Goal: Task Accomplishment & Management: Use online tool/utility

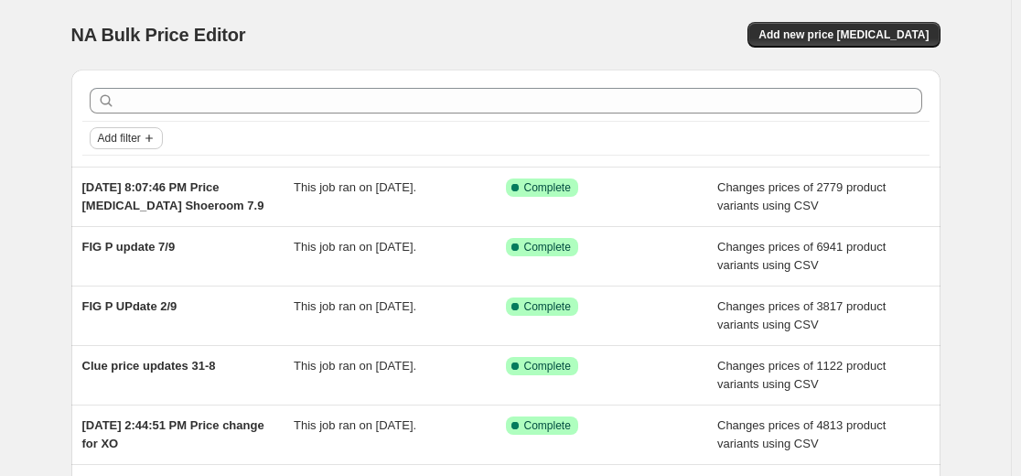
click at [132, 145] on span "Add filter" at bounding box center [119, 138] width 43 height 15
click at [157, 171] on span "Job status" at bounding box center [130, 174] width 54 height 14
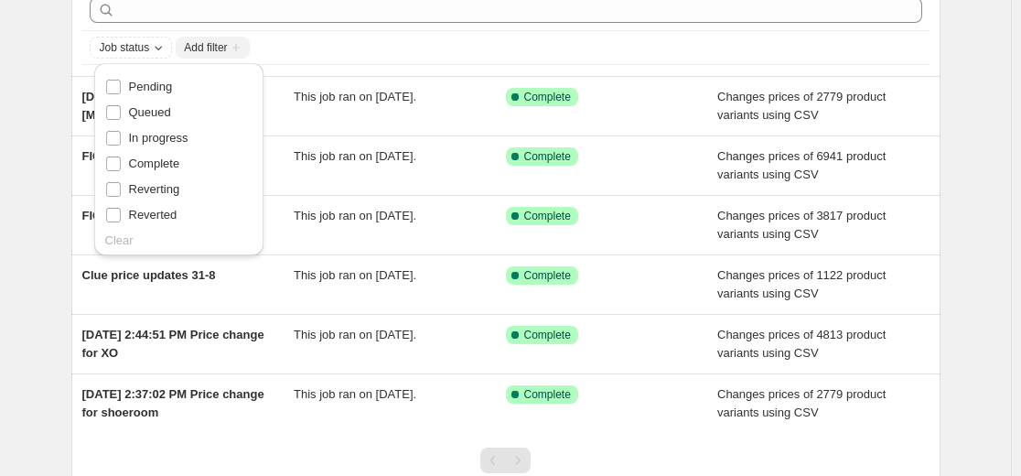
scroll to position [92, 0]
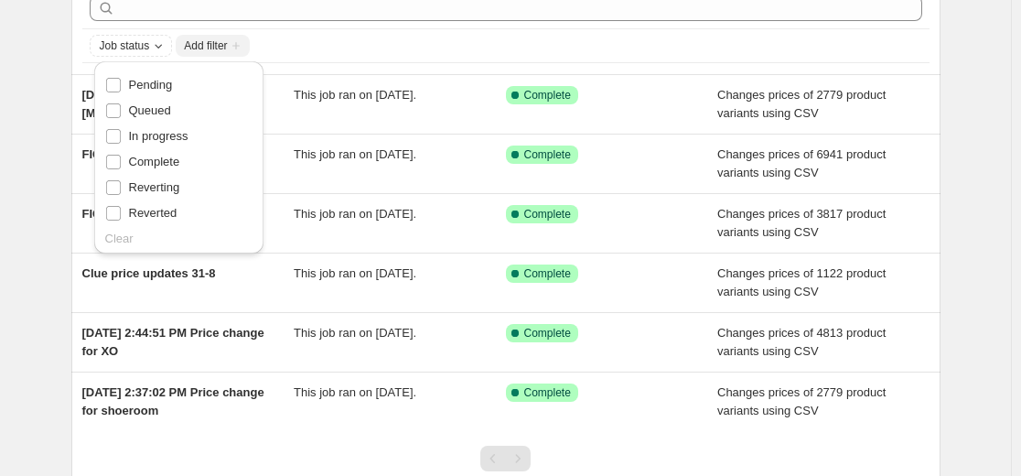
click at [376, 41] on div "Job status Add filter" at bounding box center [506, 46] width 833 height 22
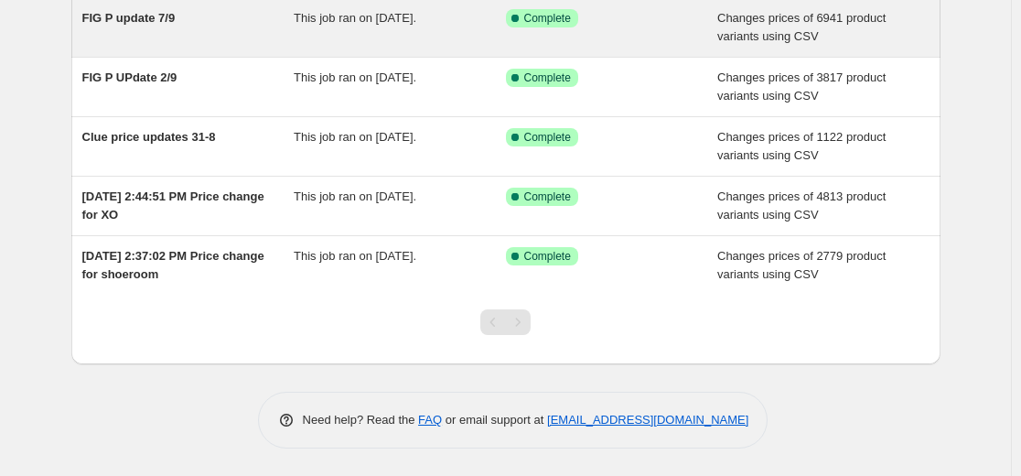
scroll to position [0, 0]
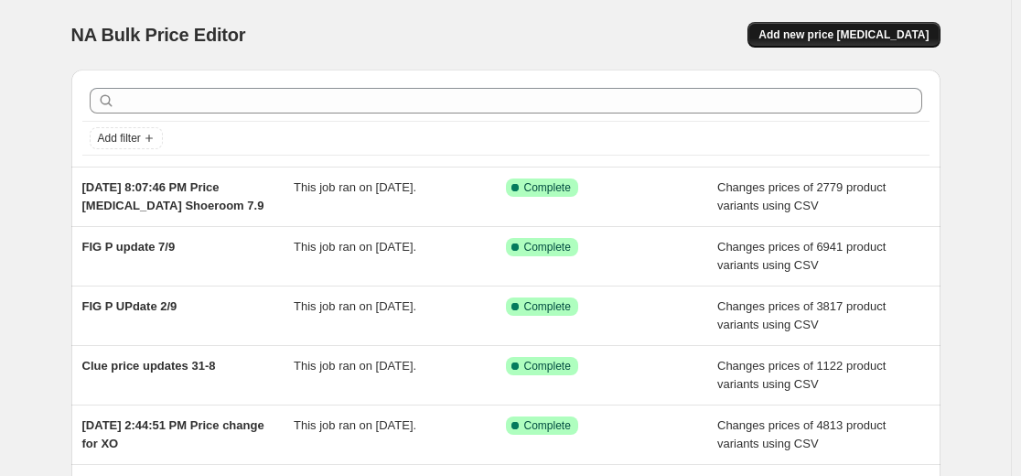
click at [886, 38] on span "Add new price [MEDICAL_DATA]" at bounding box center [844, 34] width 170 height 15
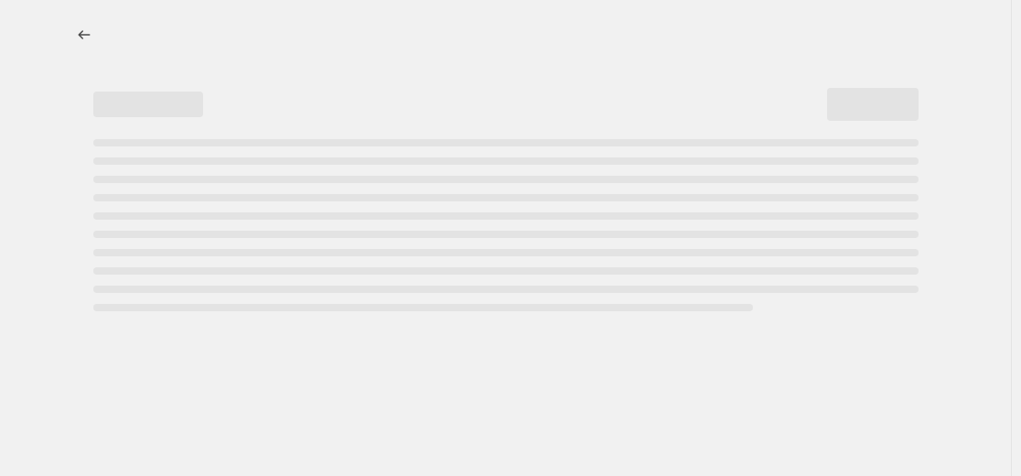
select select "percentage"
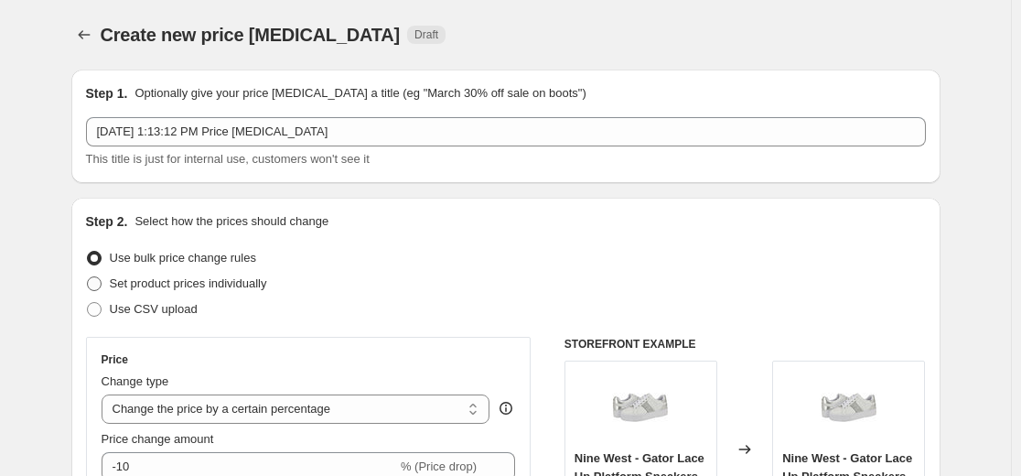
click at [267, 288] on span "Set product prices individually" at bounding box center [188, 283] width 157 height 14
click at [287, 286] on div "Set product prices individually" at bounding box center [506, 284] width 840 height 26
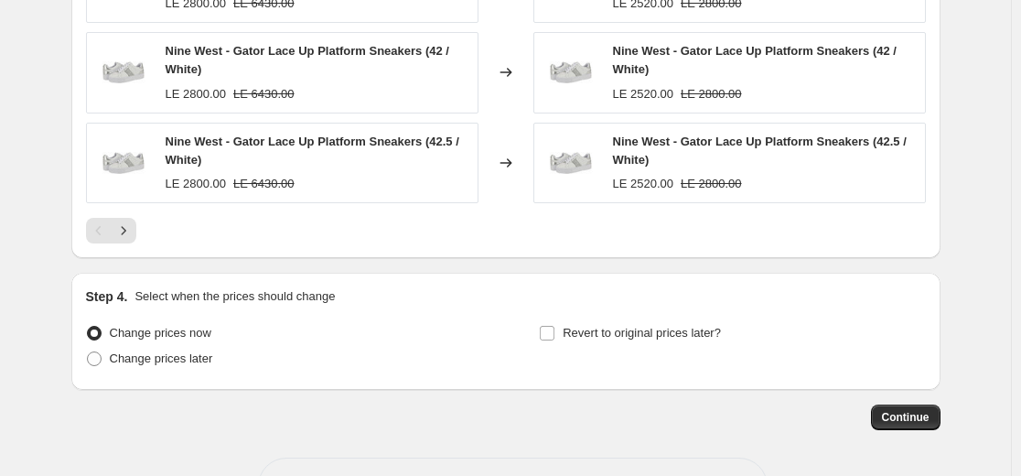
scroll to position [1383, 0]
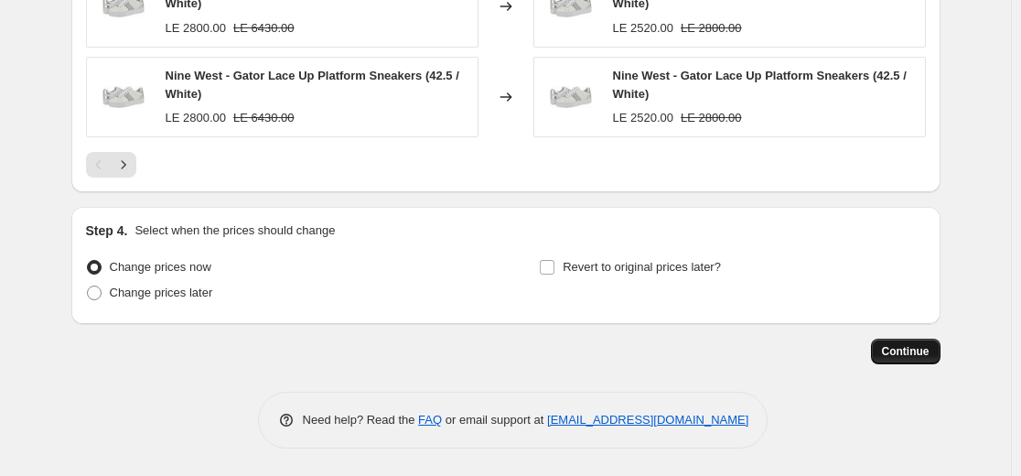
click at [937, 349] on button "Continue" at bounding box center [906, 352] width 70 height 26
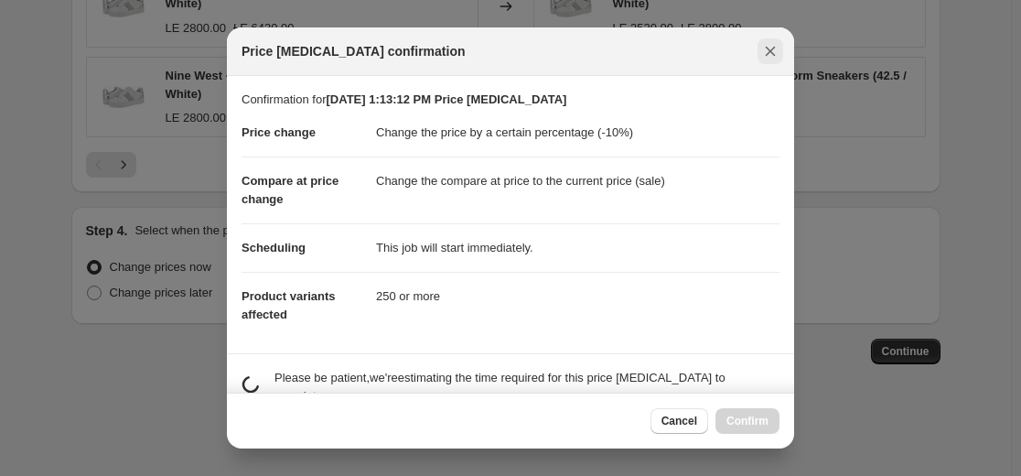
click at [776, 49] on icon "Close" at bounding box center [771, 51] width 18 height 18
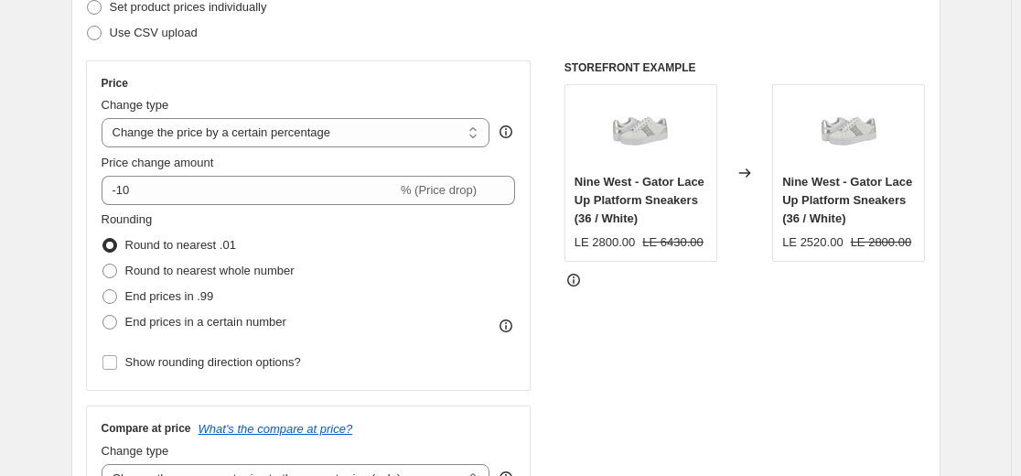
scroll to position [465, 0]
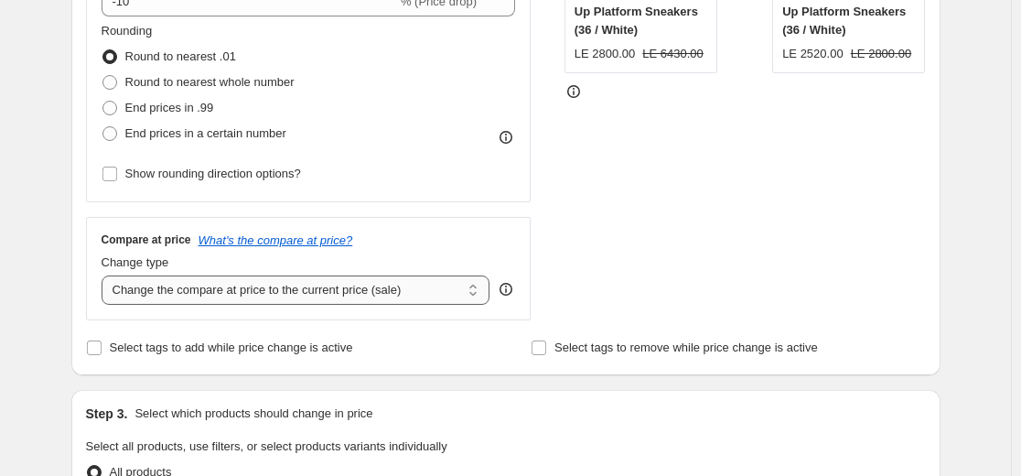
click at [479, 288] on select "Change the compare at price to the current price (sale) Change the compare at p…" at bounding box center [296, 289] width 389 height 29
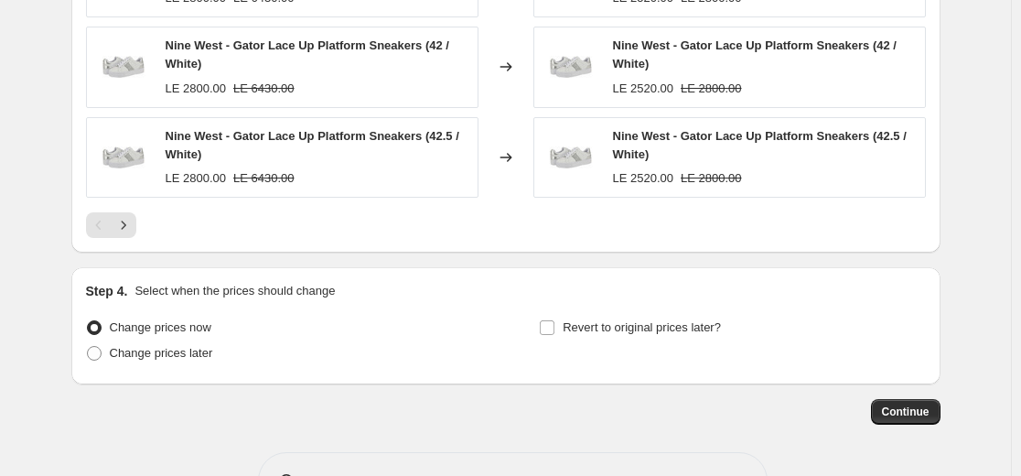
scroll to position [1383, 0]
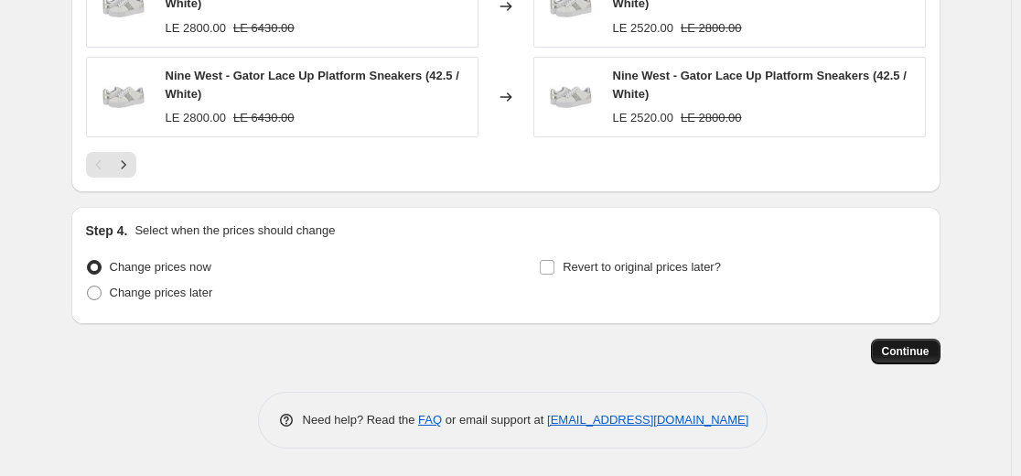
click at [909, 340] on button "Continue" at bounding box center [906, 352] width 70 height 26
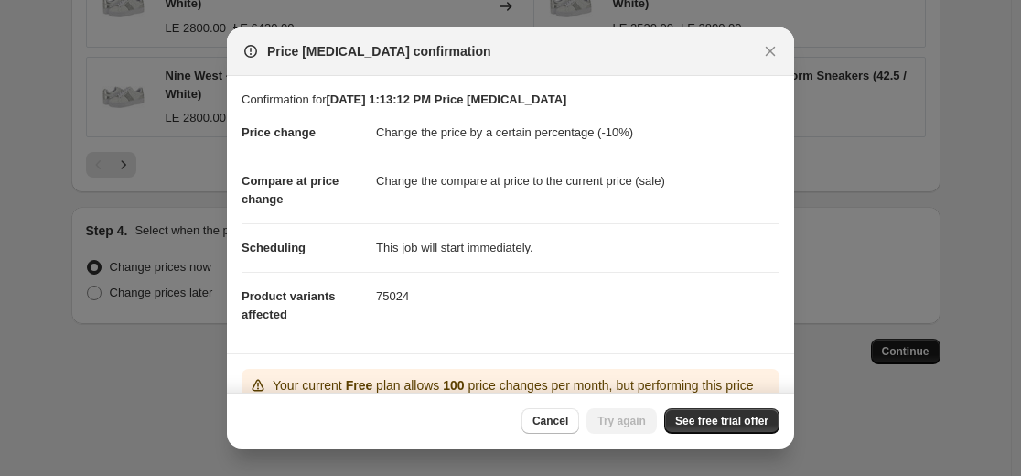
scroll to position [0, 0]
click at [773, 50] on icon "Close" at bounding box center [771, 51] width 18 height 18
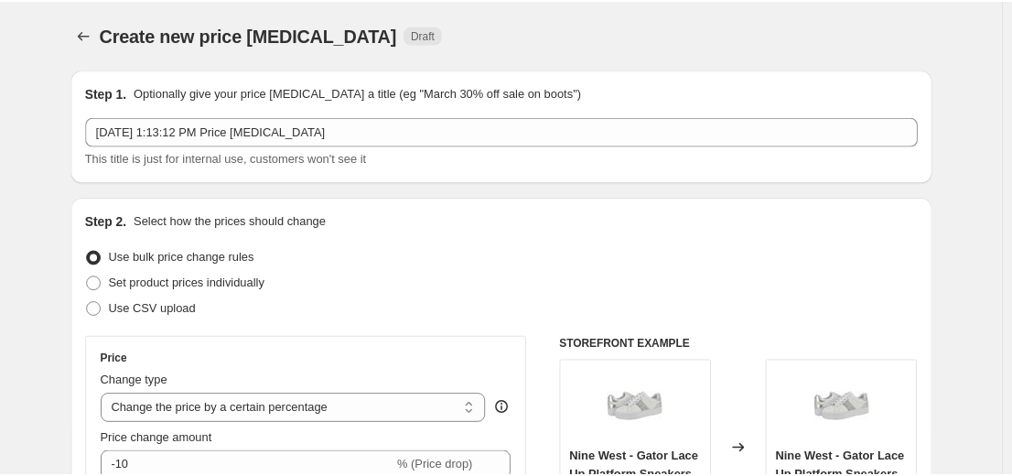
scroll to position [1383, 0]
